Goal: Information Seeking & Learning: Learn about a topic

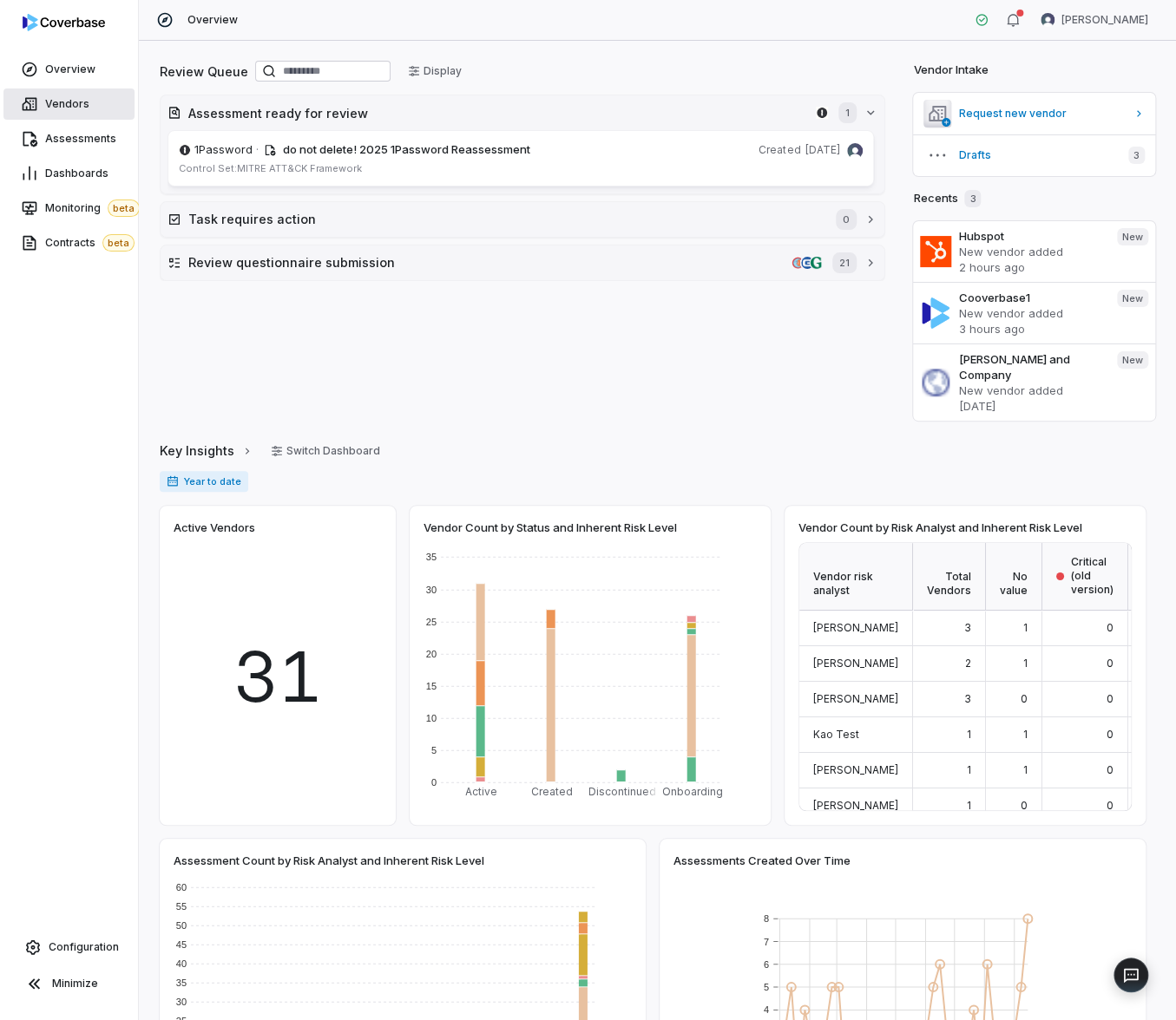
click at [88, 114] on link "Vendors" at bounding box center [69, 104] width 131 height 31
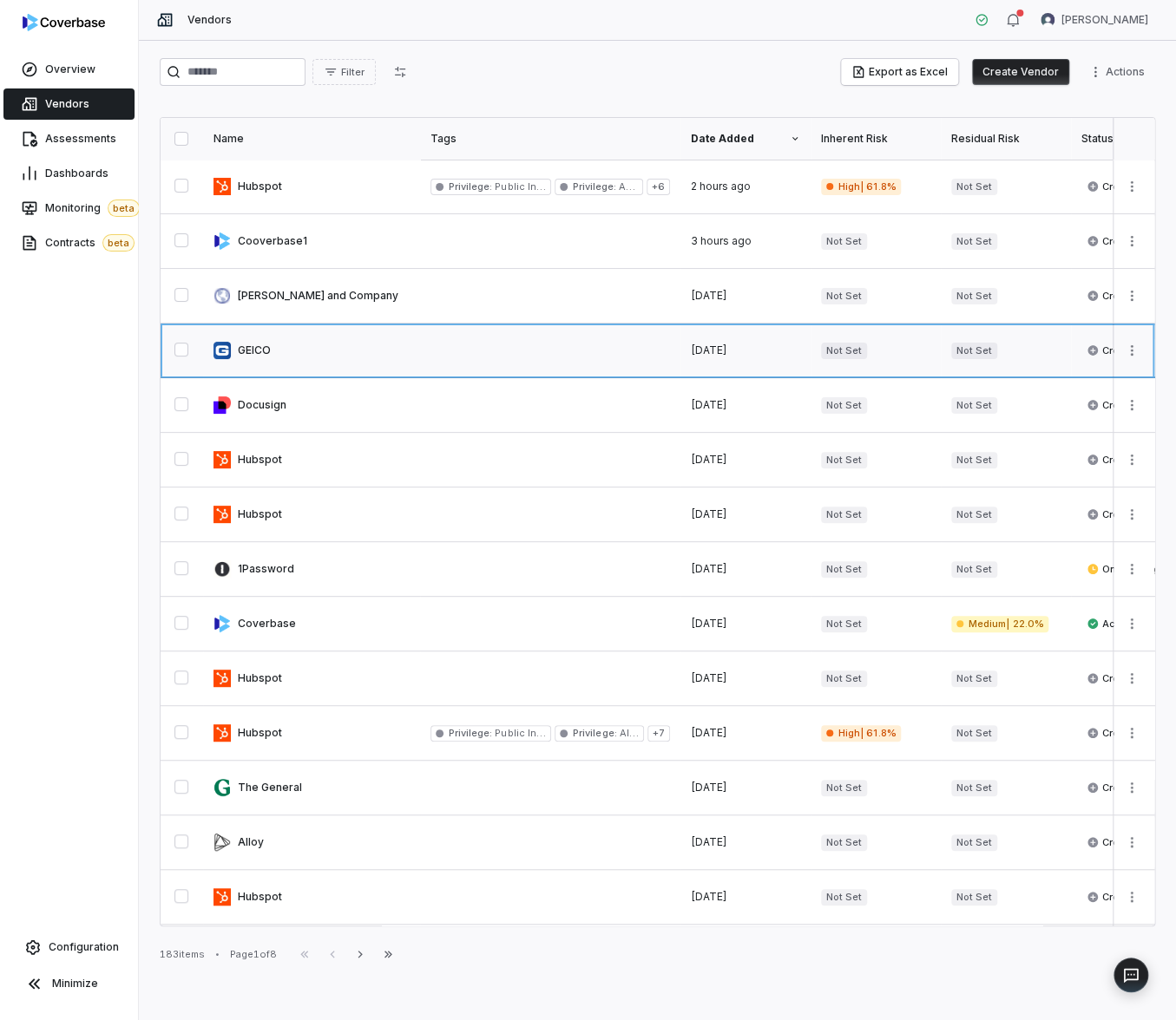
click at [295, 366] on link at bounding box center [312, 350] width 217 height 53
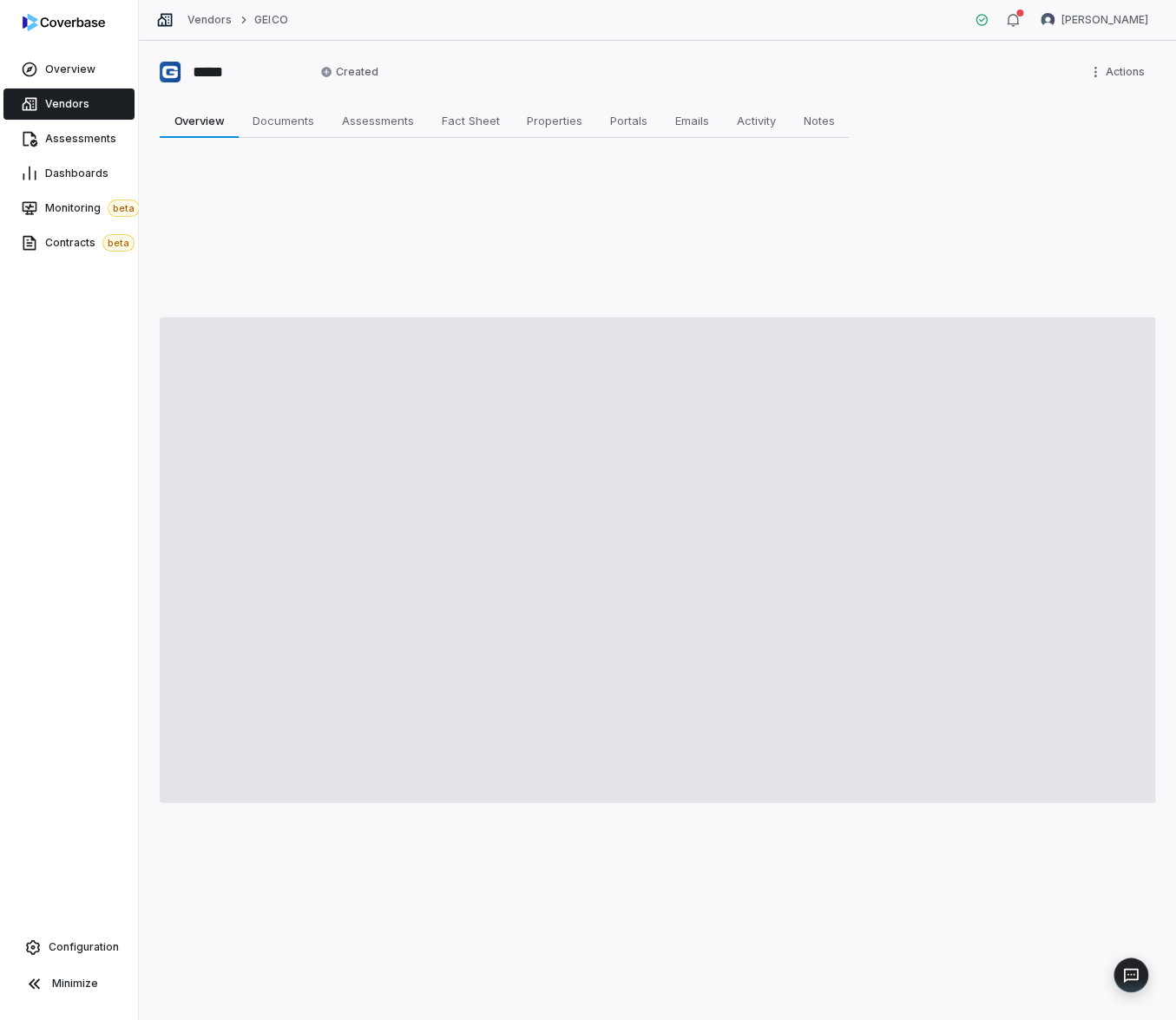
click at [69, 99] on span "Vendors" at bounding box center [67, 104] width 44 height 14
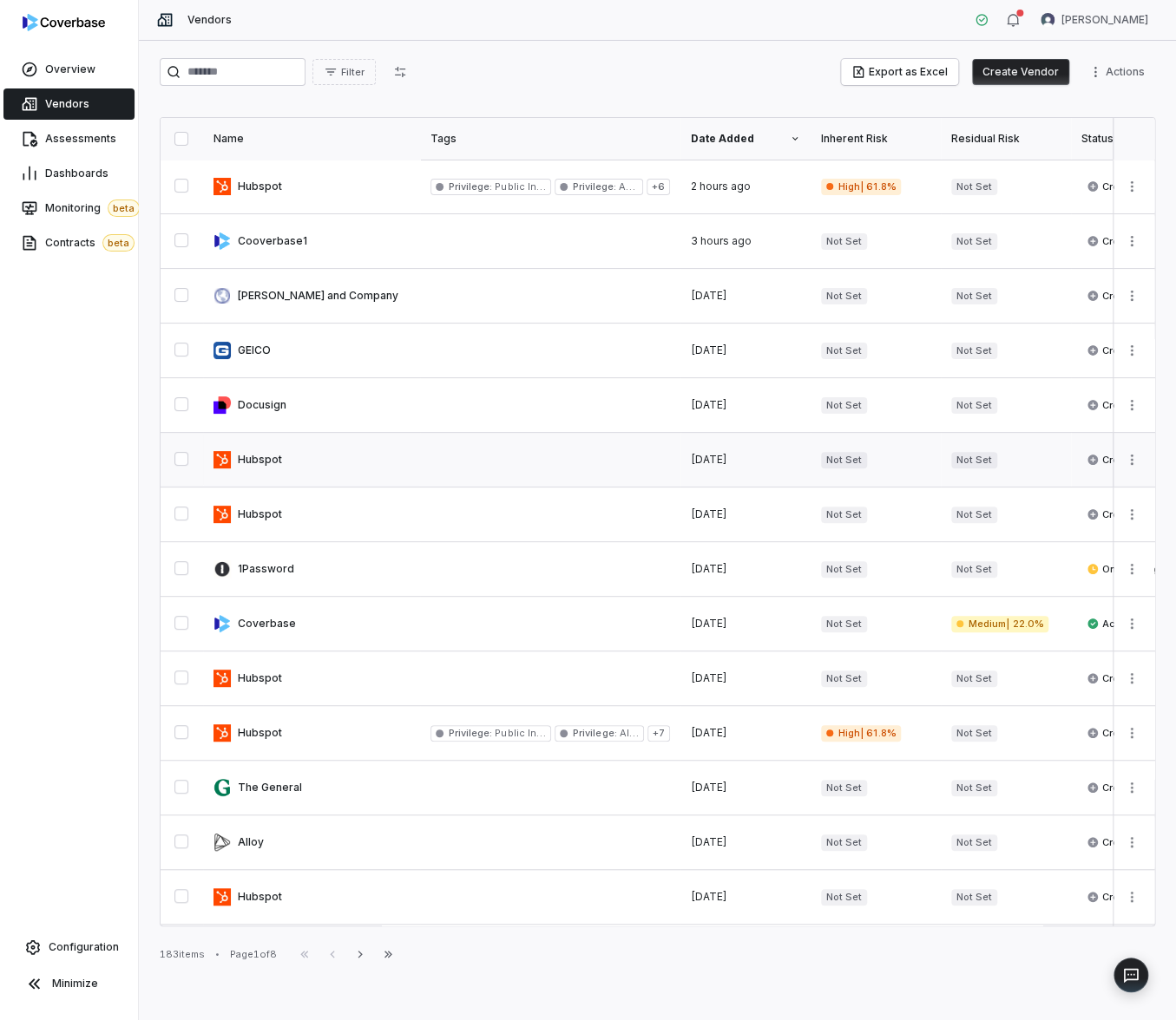
click at [262, 461] on link at bounding box center [312, 460] width 217 height 53
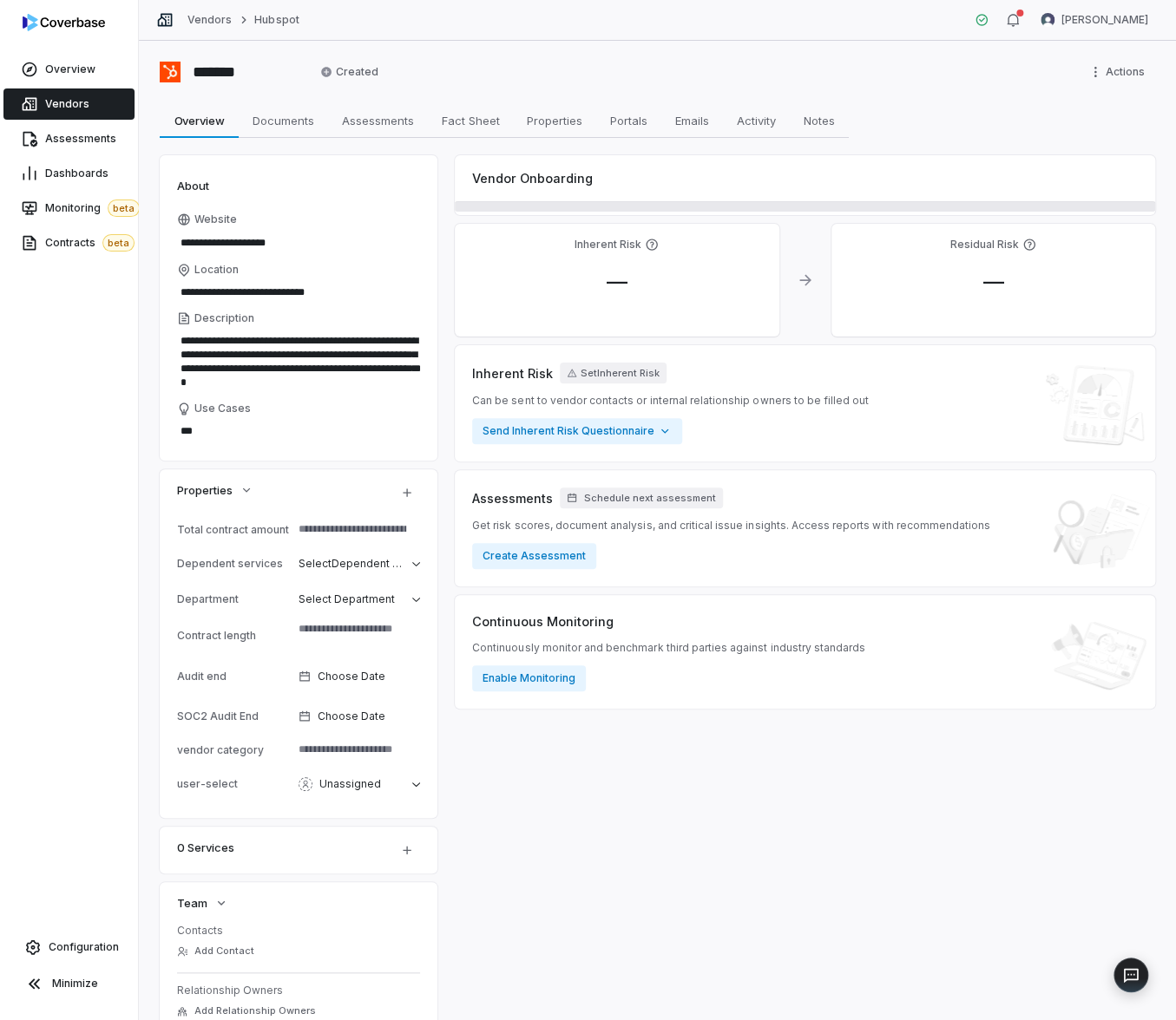
scroll to position [262, 0]
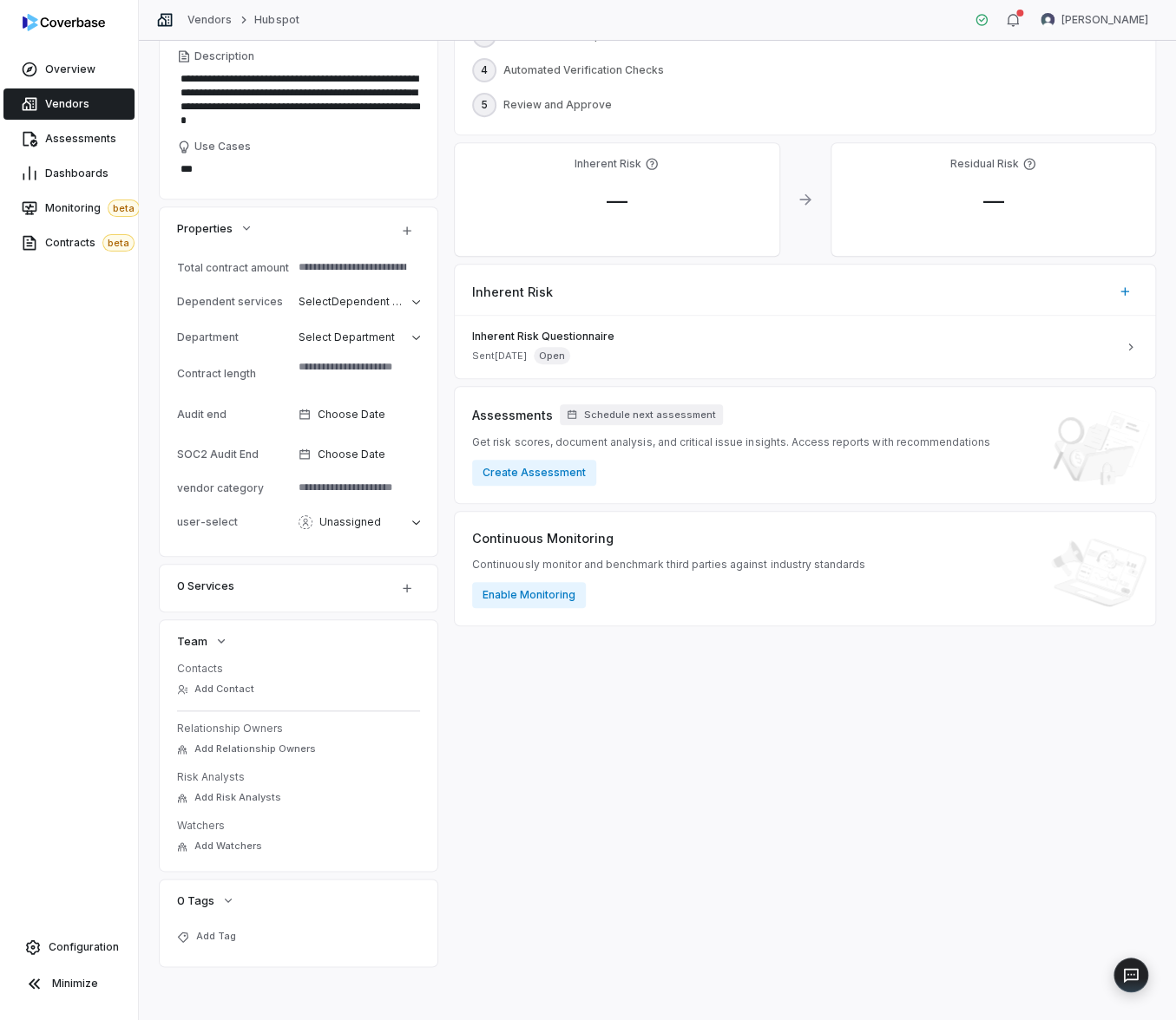
click at [38, 107] on link "Vendors" at bounding box center [69, 104] width 131 height 31
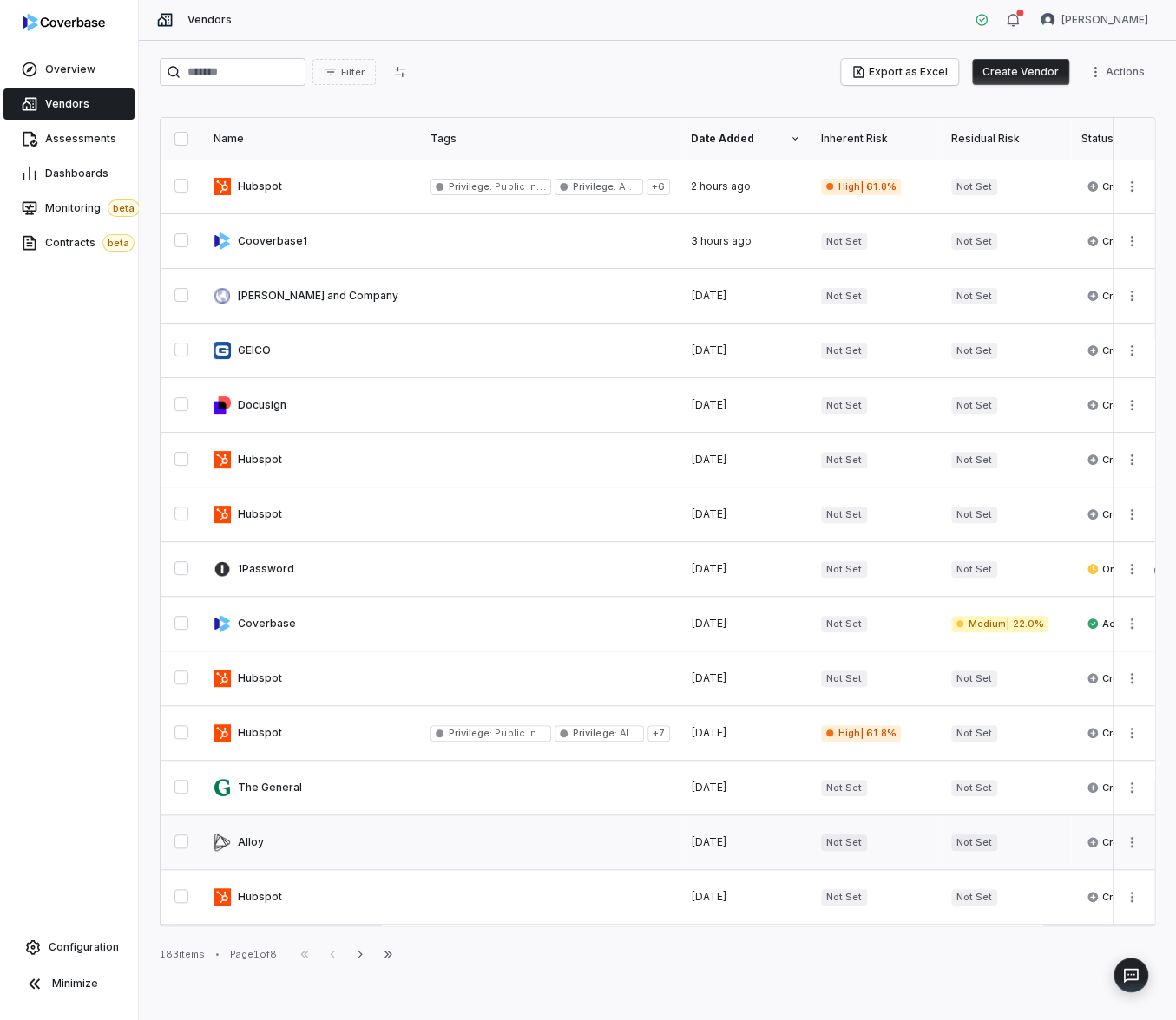
click at [291, 850] on link at bounding box center [312, 842] width 217 height 53
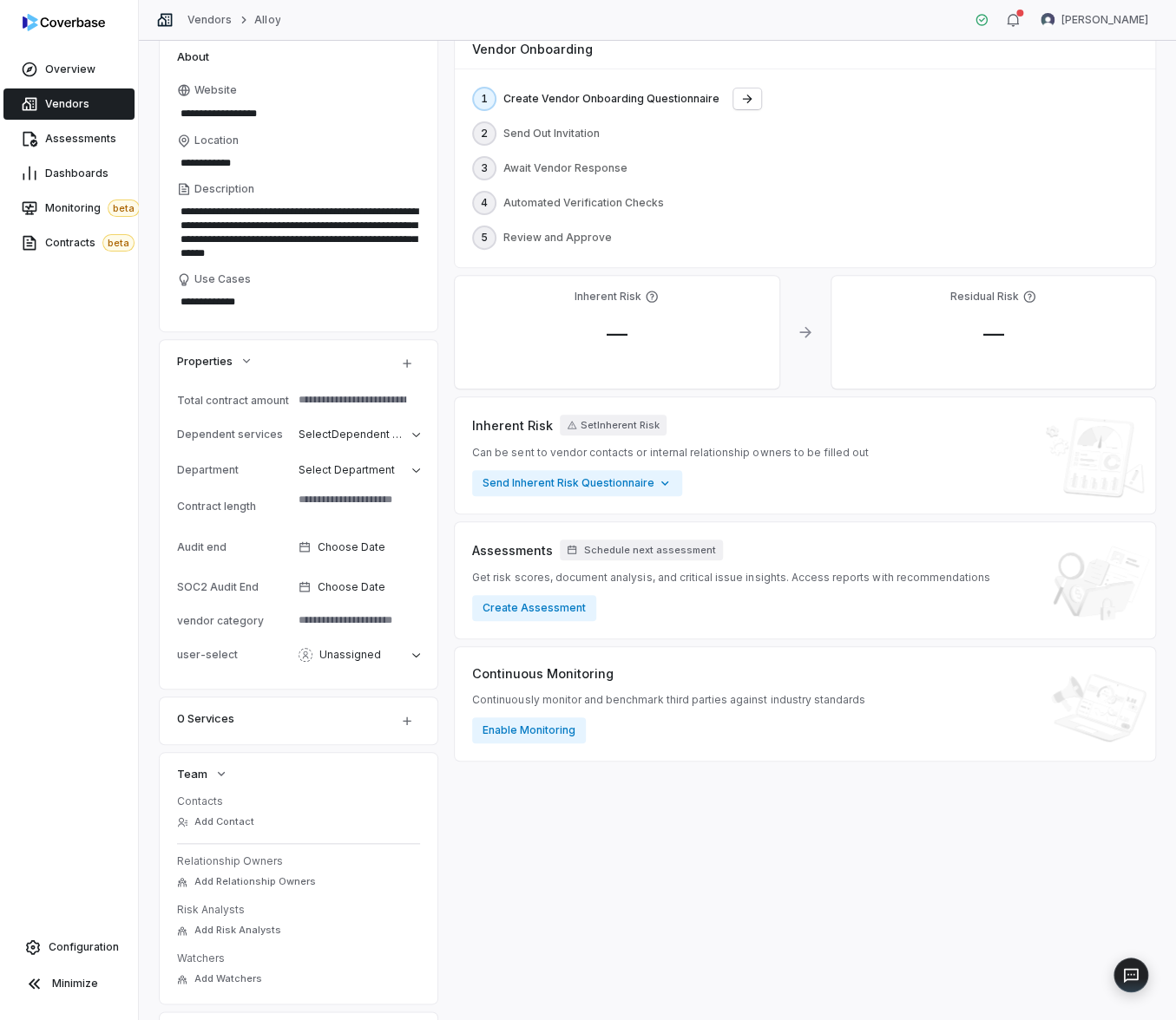
scroll to position [262, 0]
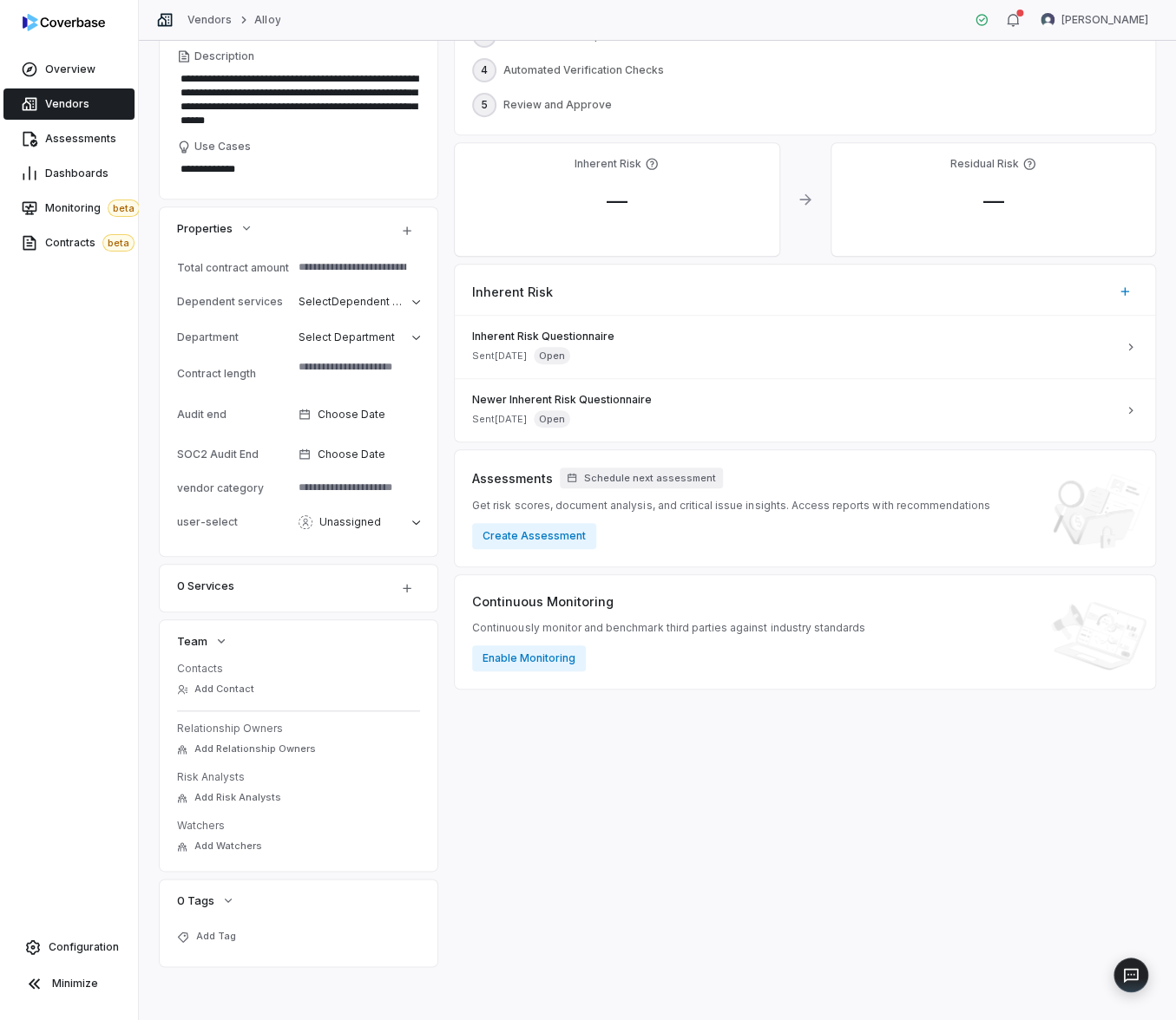
click at [73, 103] on span "Vendors" at bounding box center [67, 104] width 44 height 14
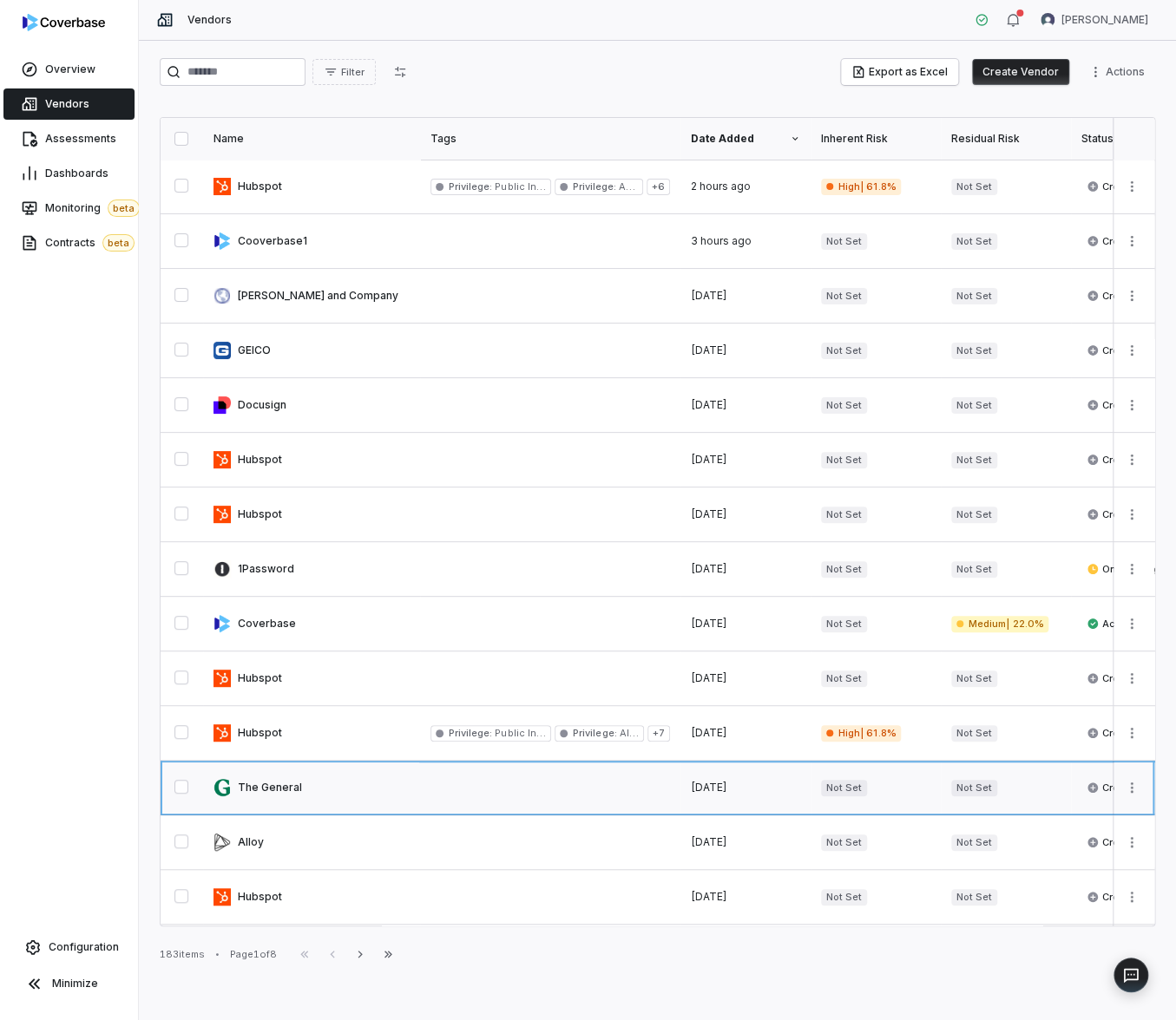
click at [276, 792] on link at bounding box center [312, 787] width 217 height 53
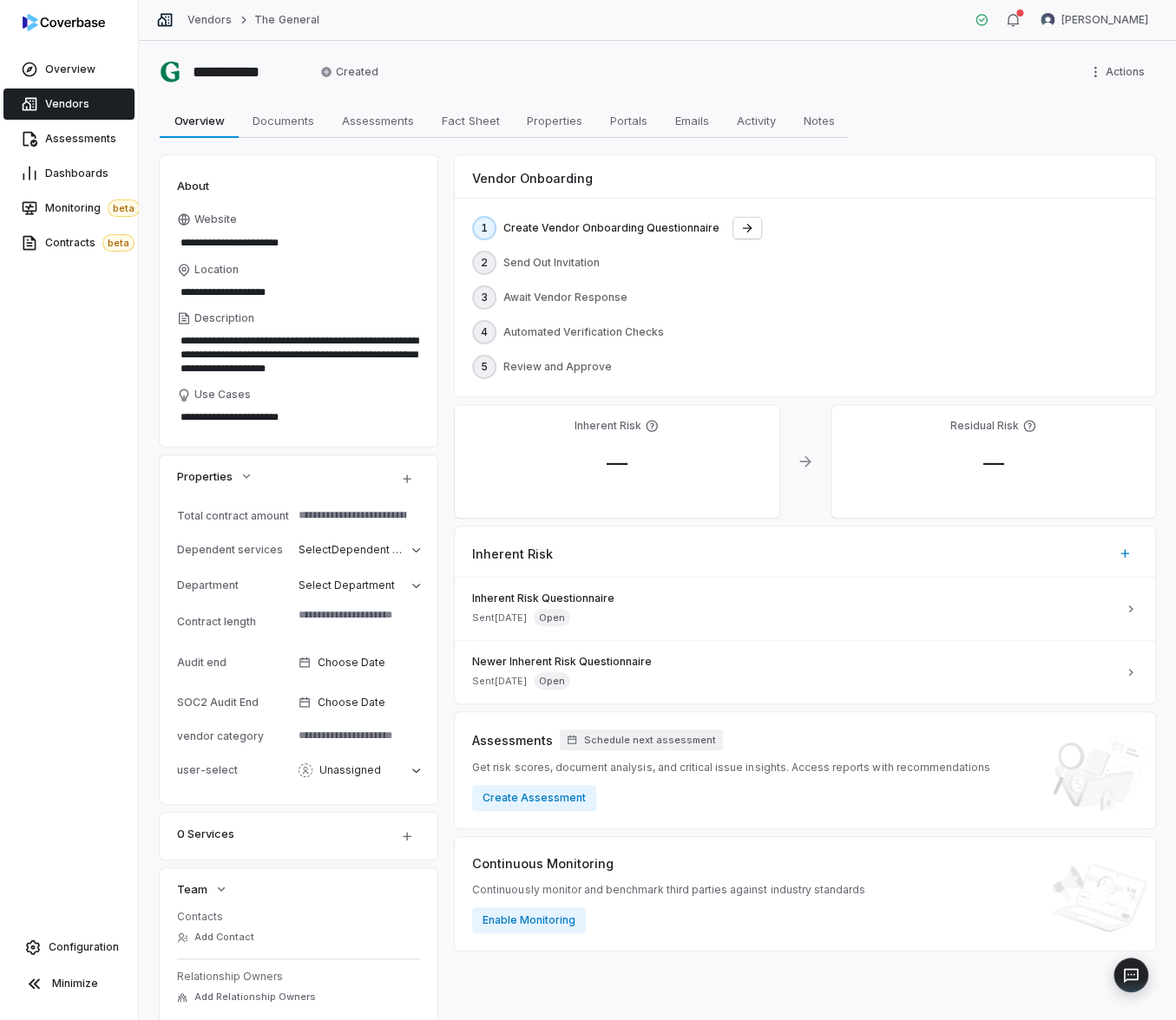
click at [98, 115] on link "Vendors" at bounding box center [69, 104] width 131 height 31
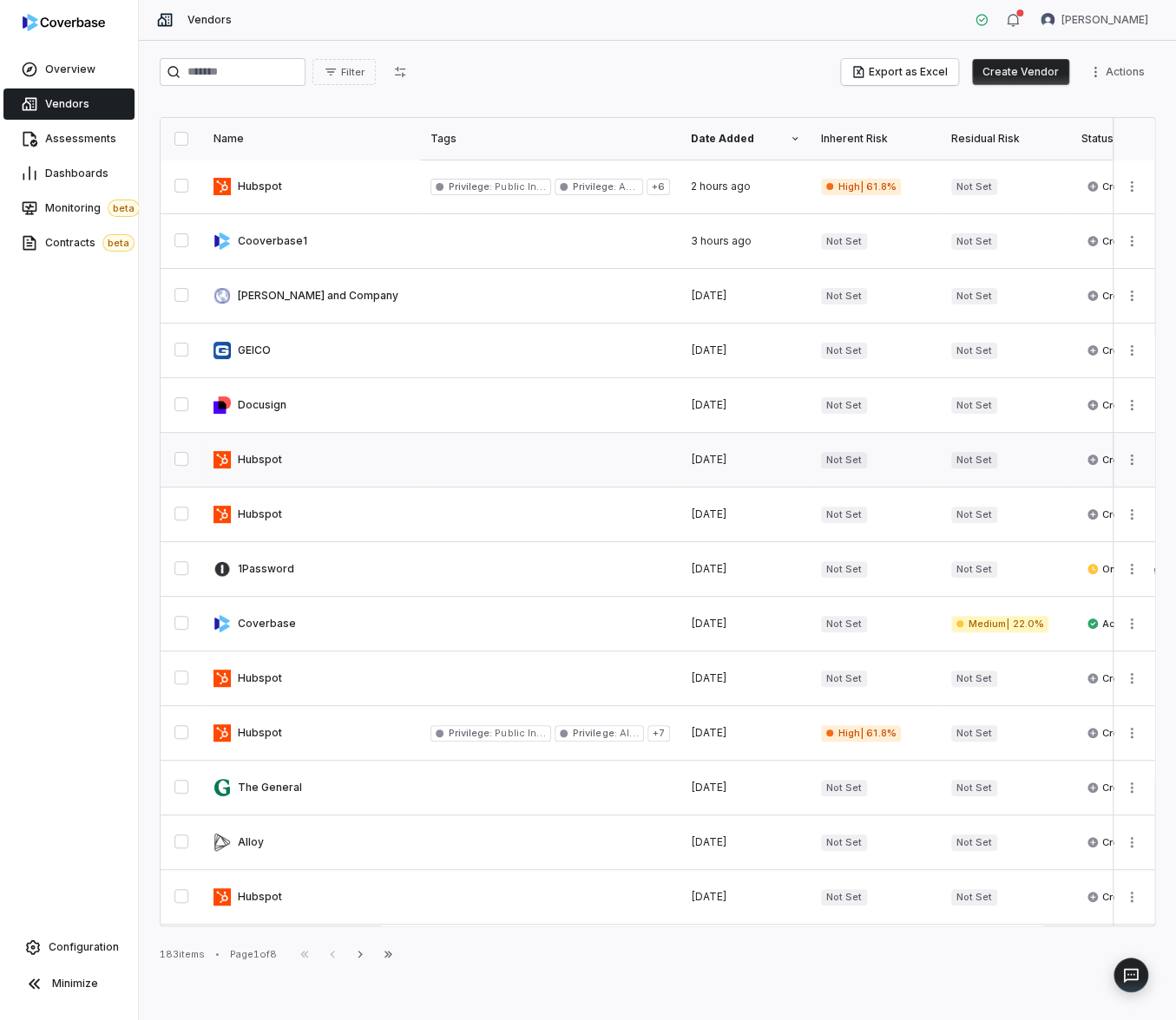
scroll to position [556, 0]
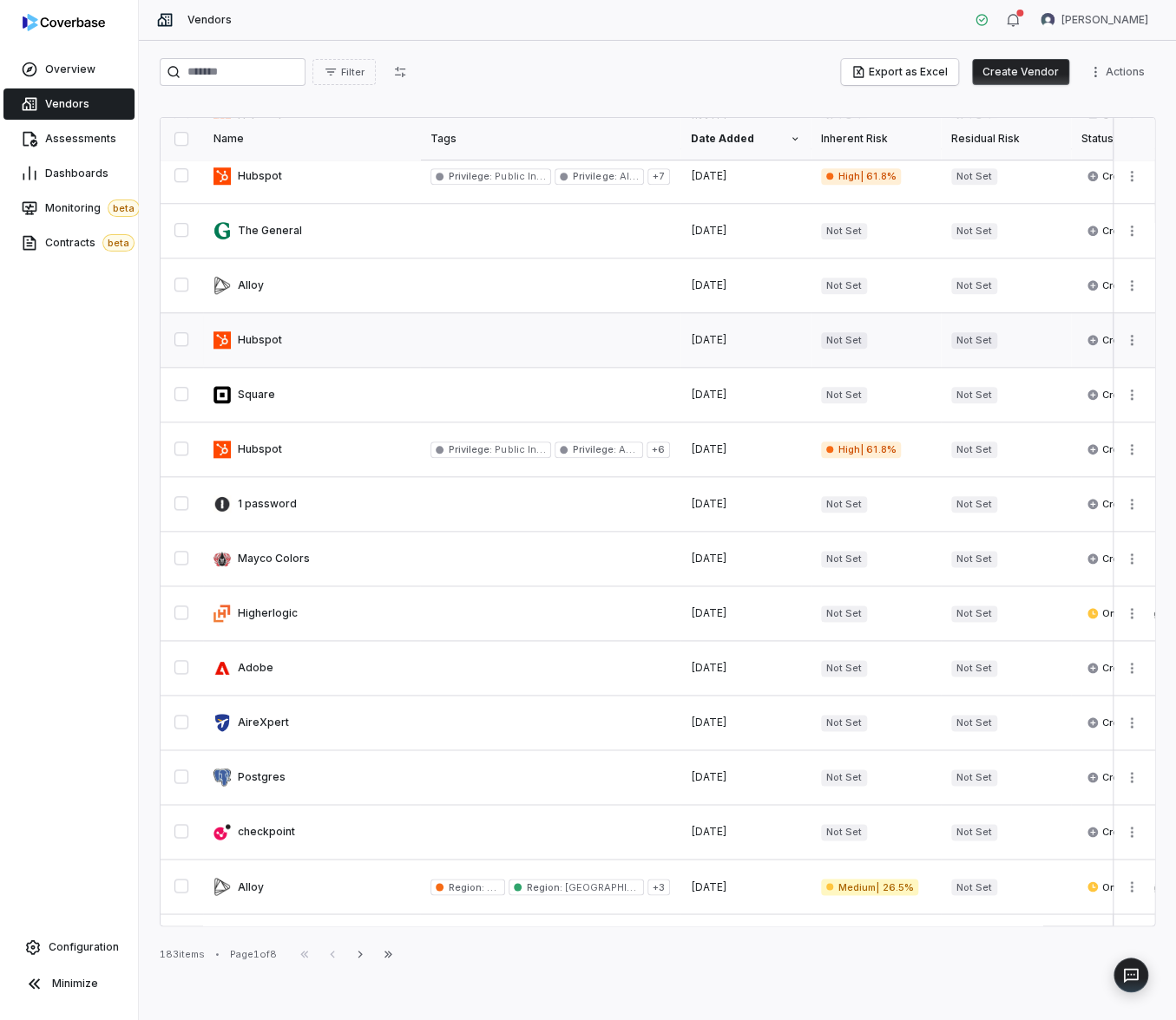
click at [275, 342] on link at bounding box center [312, 339] width 217 height 53
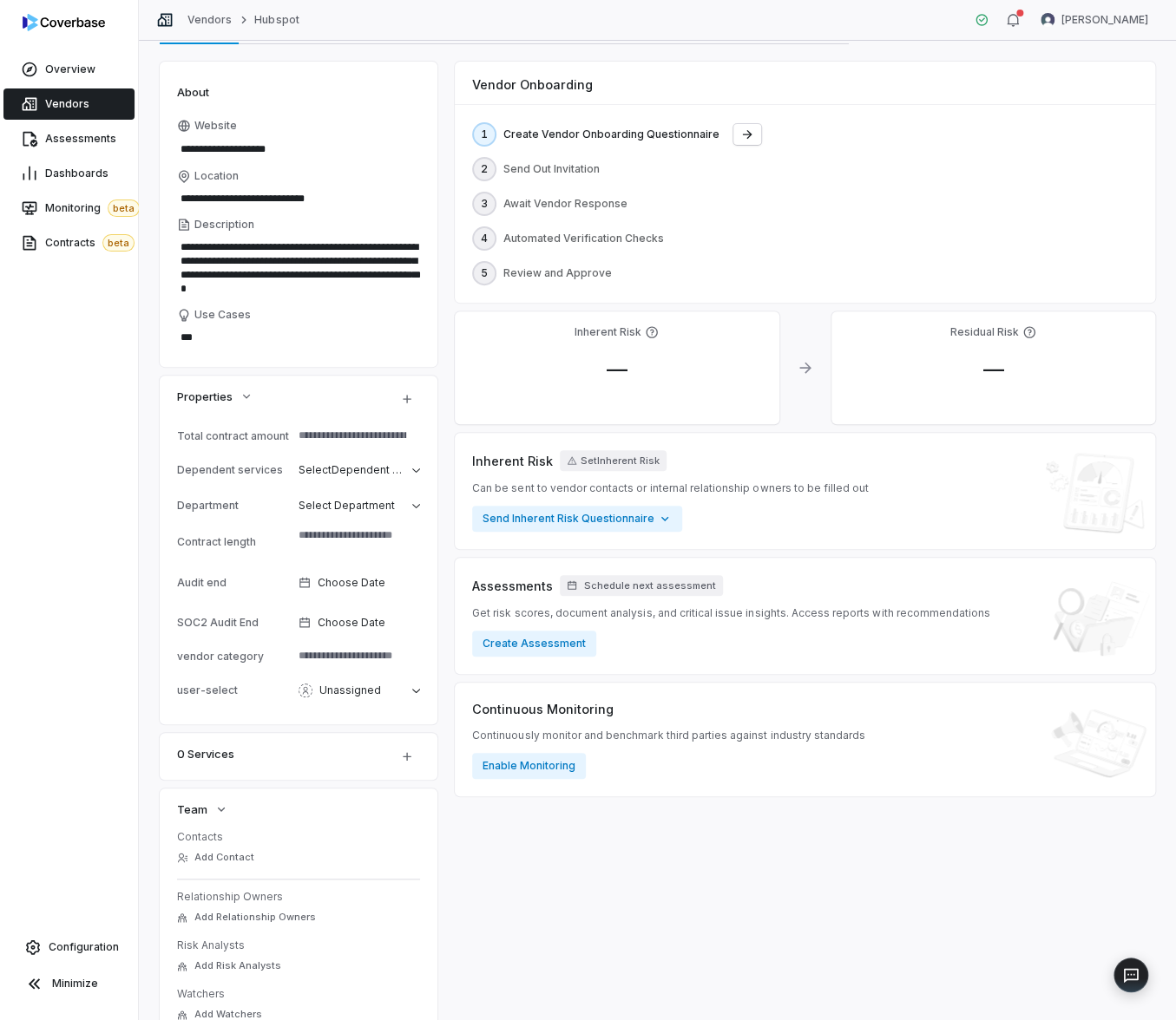
scroll to position [262, 0]
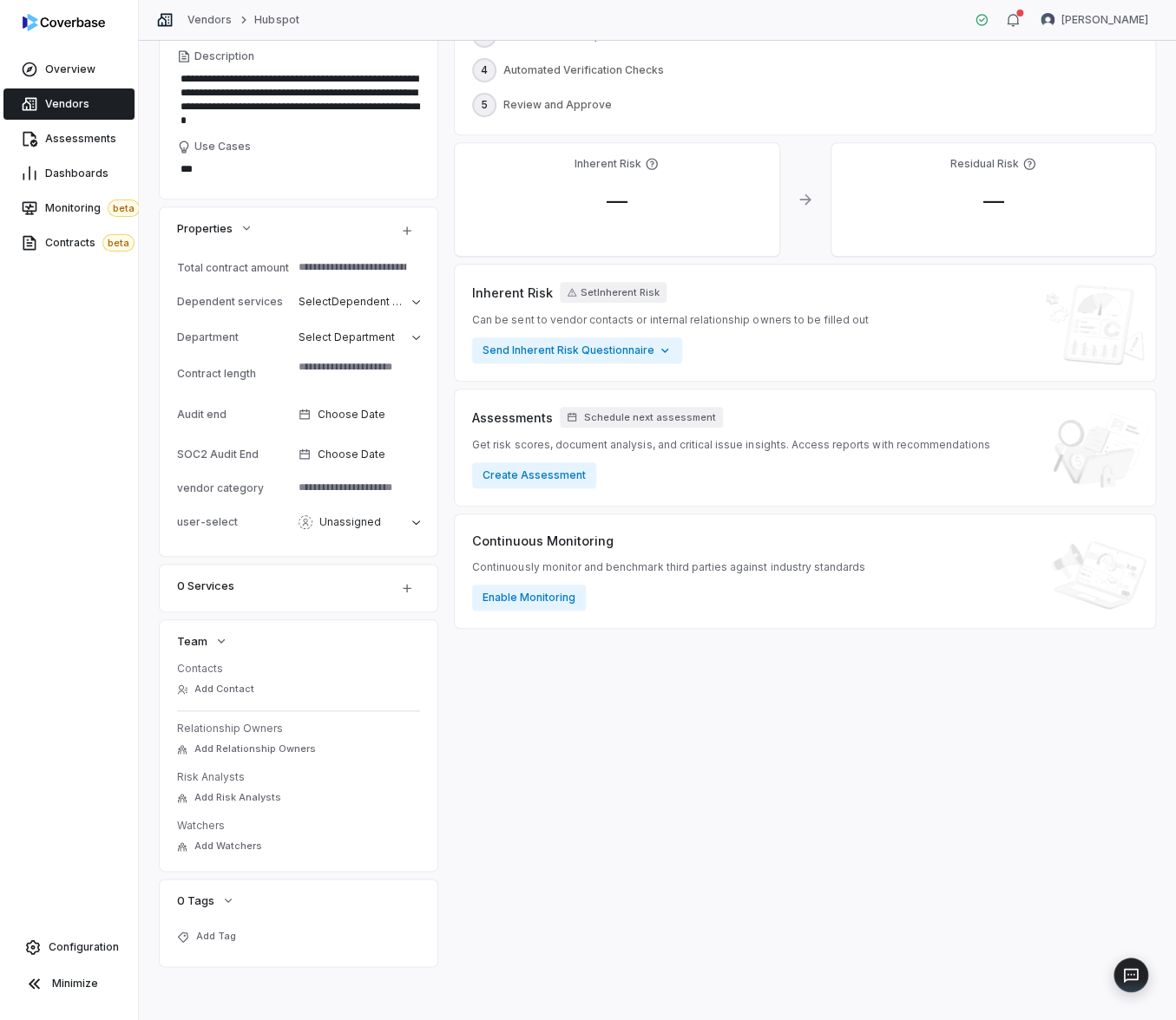
type textarea "*"
